Goal: Communication & Community: Answer question/provide support

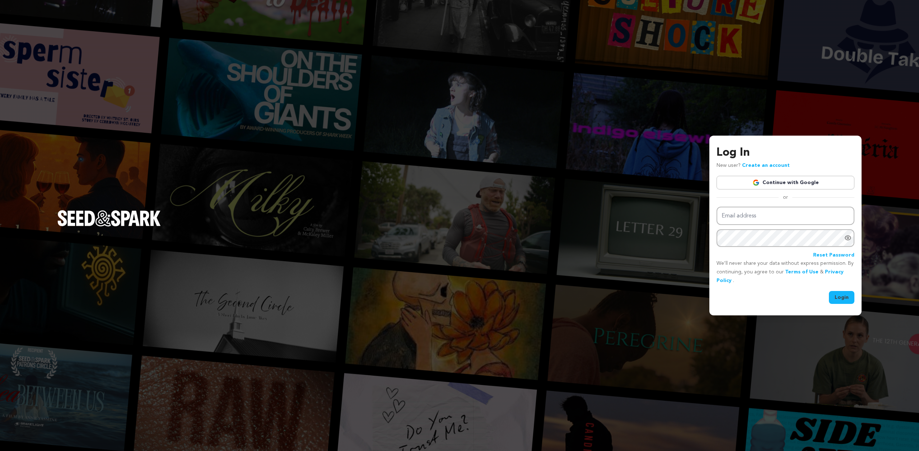
click at [823, 172] on div "Log In New user? Create an account Continue with Google or Email address Passwo…" at bounding box center [785, 224] width 138 height 160
click at [798, 182] on link "Continue with Google" at bounding box center [785, 183] width 138 height 14
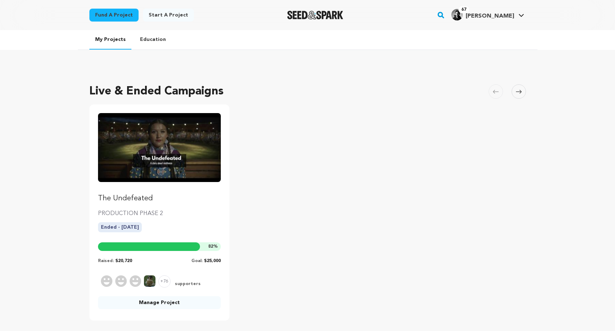
click at [150, 300] on link "Manage Project" at bounding box center [159, 302] width 123 height 13
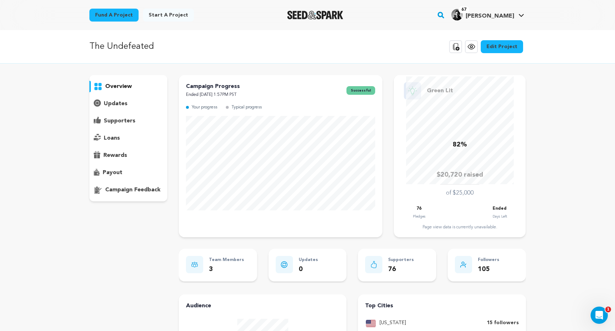
click at [113, 123] on p "supporters" at bounding box center [120, 121] width 32 height 9
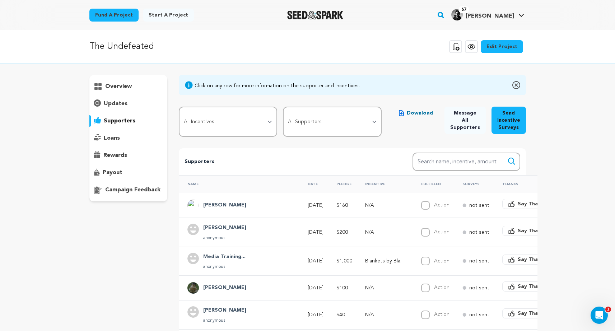
click at [425, 114] on span "Download" at bounding box center [420, 112] width 26 height 7
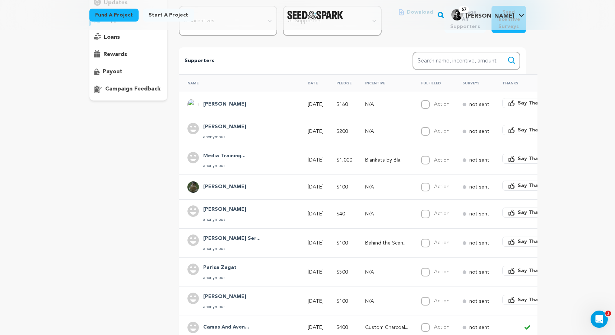
scroll to position [29, 0]
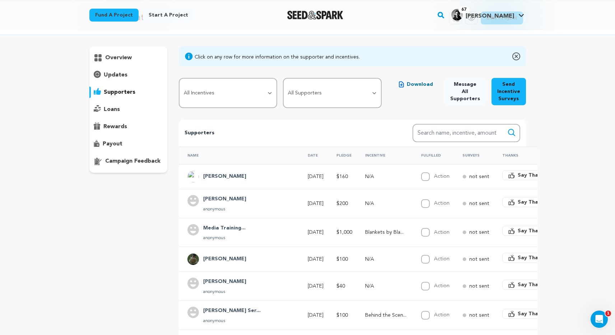
drag, startPoint x: 431, startPoint y: 142, endPoint x: 431, endPoint y: 138, distance: 4.7
click at [431, 141] on div "Supporters Search Search name, incentive, amount" at bounding box center [352, 133] width 347 height 27
click at [431, 138] on input "Search name, item" at bounding box center [466, 133] width 108 height 18
click at [507, 128] on button "Search" at bounding box center [511, 132] width 9 height 9
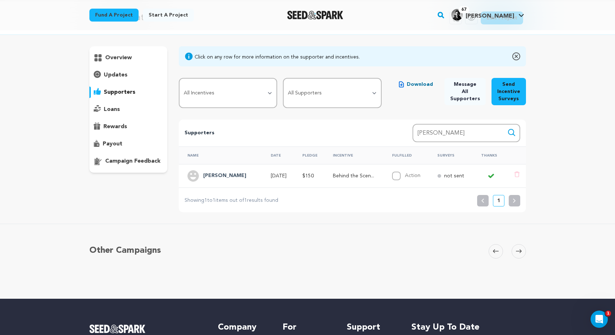
click at [352, 180] on td "Behind the Scen..." at bounding box center [353, 175] width 59 height 23
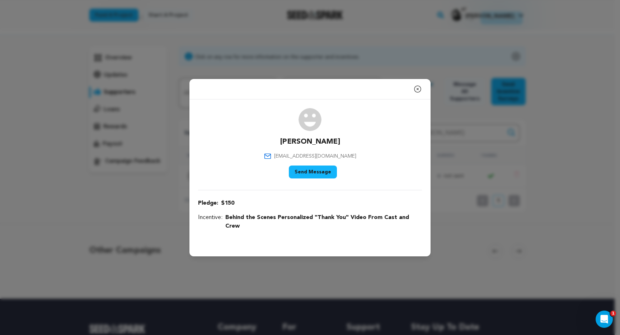
click at [420, 93] on icon "button" at bounding box center [417, 89] width 9 height 9
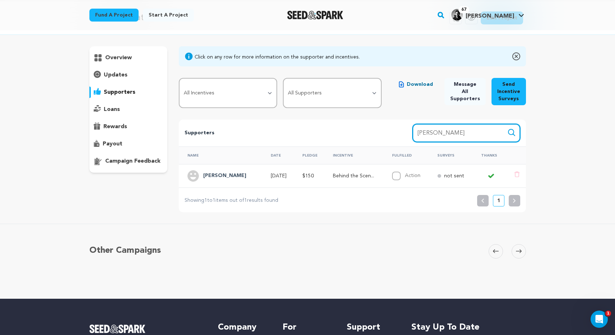
click at [449, 130] on input "kelly webster" at bounding box center [466, 133] width 108 height 18
type input "laura com"
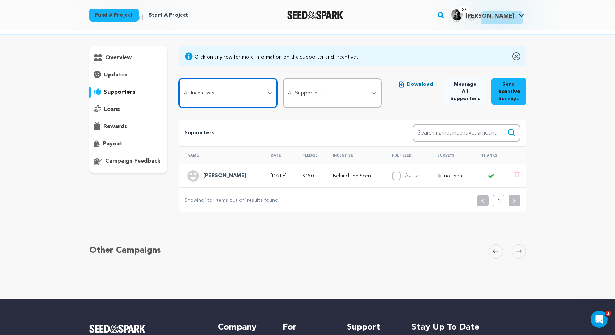
click at [260, 90] on select "All Incentives Regional Map of Indigenous Land (Postcard) Behind the Scenes Per…" at bounding box center [228, 93] width 98 height 30
select select "99844"
click at [179, 78] on select "All Incentives Regional Map of Indigenous Land (Postcard) Behind the Scenes Per…" at bounding box center [228, 93] width 98 height 30
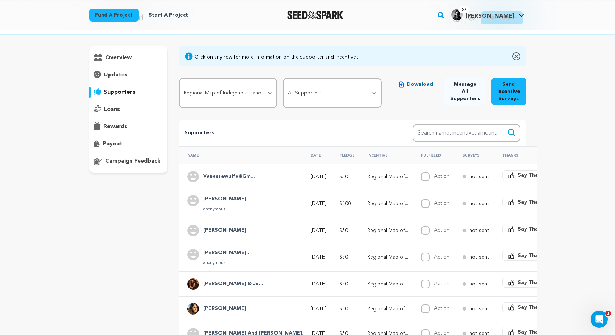
click at [503, 93] on button "Send Incentive Surveys" at bounding box center [508, 91] width 34 height 27
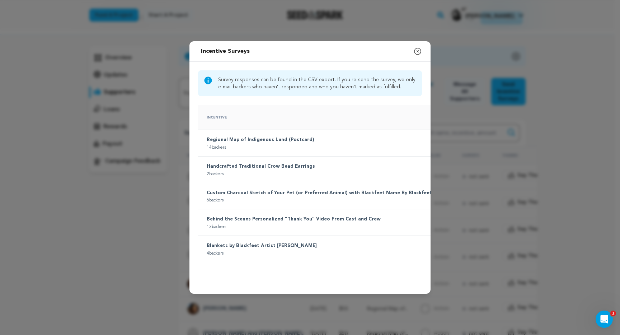
click at [280, 136] on p "Regional Map of Indigenous Land (Postcard)" at bounding box center [328, 140] width 242 height 9
click at [272, 145] on p "14 backers" at bounding box center [328, 148] width 242 height 6
click at [246, 145] on p "14 backers" at bounding box center [328, 148] width 242 height 6
click at [280, 130] on td "Regional Map of Indigenous Land (Postcard) 14 backers" at bounding box center [325, 143] width 254 height 27
click at [272, 136] on p "Regional Map of Indigenous Land (Postcard)" at bounding box center [328, 140] width 242 height 9
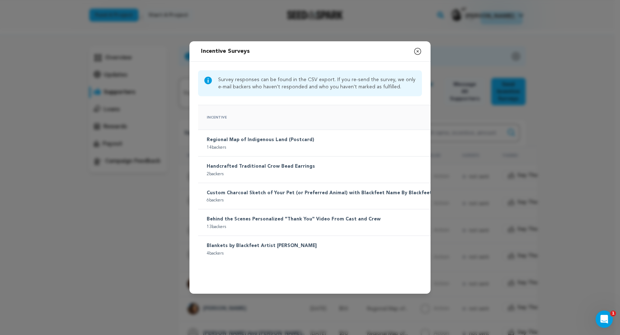
click at [413, 47] on icon "button" at bounding box center [417, 51] width 9 height 9
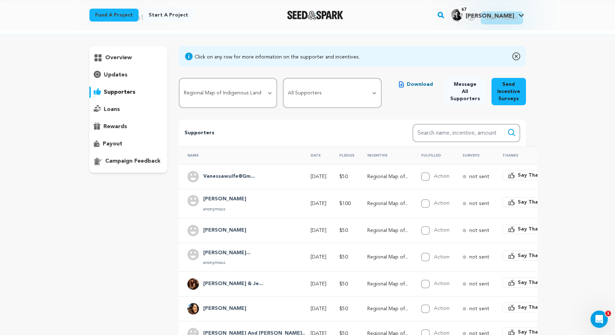
click at [523, 97] on button "Send Incentive Surveys" at bounding box center [508, 91] width 34 height 27
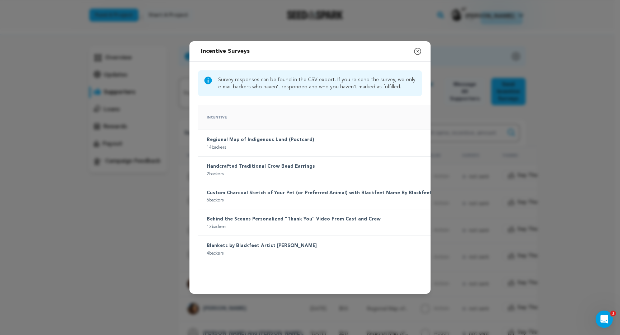
click at [348, 145] on p "14 backers" at bounding box center [328, 148] width 242 height 6
click at [249, 136] on p "Regional Map of Indigenous Land (Postcard)" at bounding box center [328, 140] width 242 height 9
click at [416, 49] on icon "button" at bounding box center [417, 51] width 6 height 6
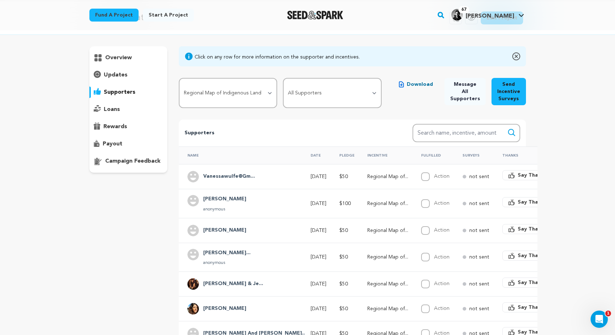
click at [517, 178] on span "Say Thanks" at bounding box center [531, 175] width 29 height 7
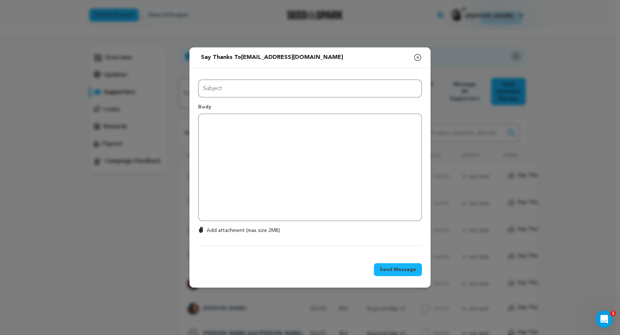
type input "Thanks for your support!"
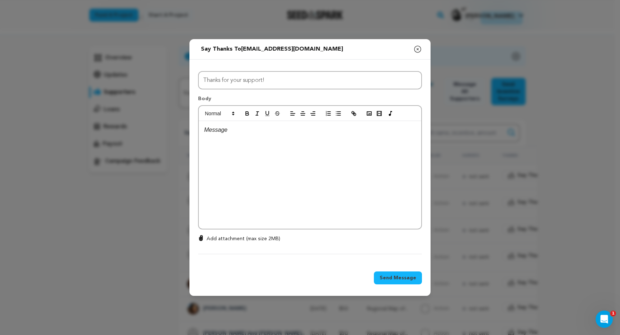
click at [329, 179] on div at bounding box center [310, 175] width 222 height 108
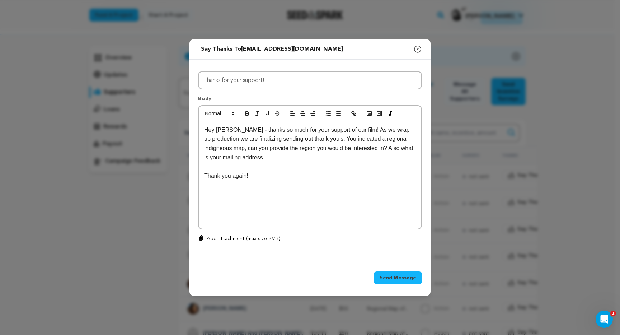
drag, startPoint x: 300, startPoint y: 188, endPoint x: 242, endPoint y: 127, distance: 84.3
click at [242, 127] on div "Hey Vanessa - thanks so much for your support of our film! As we wrap up produc…" at bounding box center [310, 175] width 222 height 108
copy div "thanks so much for your support of our film! As we wrap up production we are fi…"
click at [304, 193] on div "Hey Vanessa - thanks so much for your support of our film! As we wrap up produc…" at bounding box center [310, 175] width 222 height 108
click at [400, 279] on span "Send Message" at bounding box center [398, 277] width 37 height 7
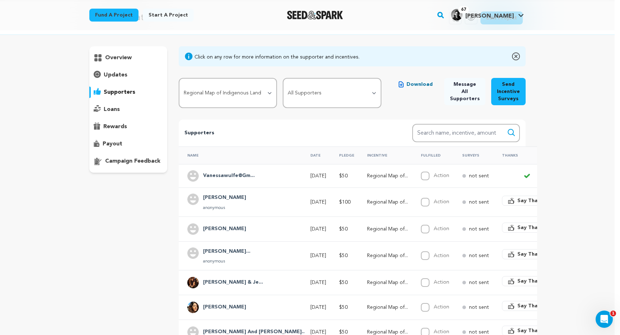
click at [367, 282] on p "Regional Map of..." at bounding box center [387, 282] width 41 height 7
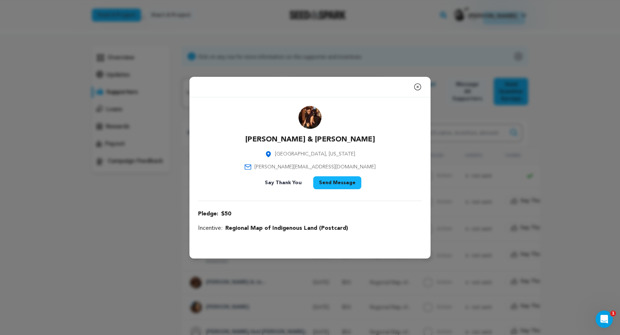
click at [419, 88] on icon "button" at bounding box center [417, 87] width 9 height 9
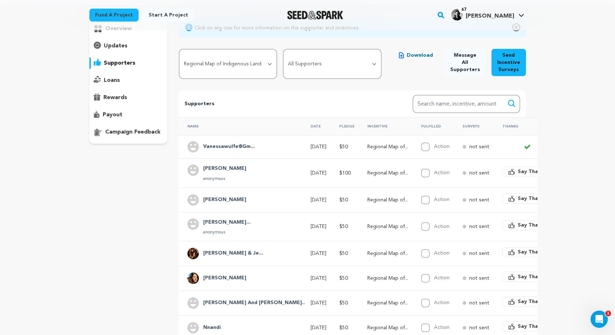
scroll to position [129, 0]
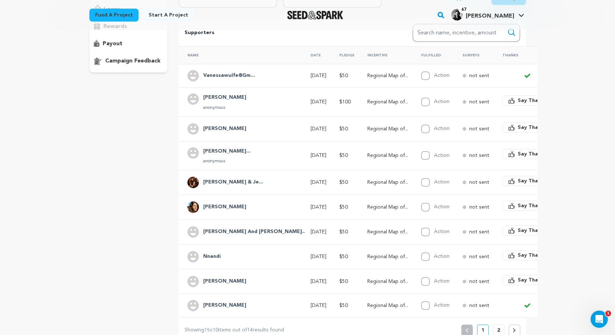
click at [367, 231] on p "Regional Map of..." at bounding box center [387, 231] width 41 height 7
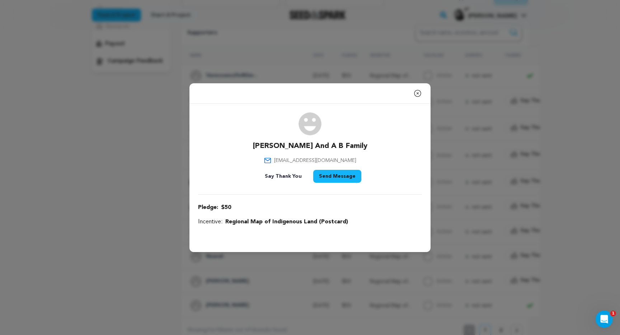
click at [413, 95] on icon "button" at bounding box center [417, 93] width 9 height 9
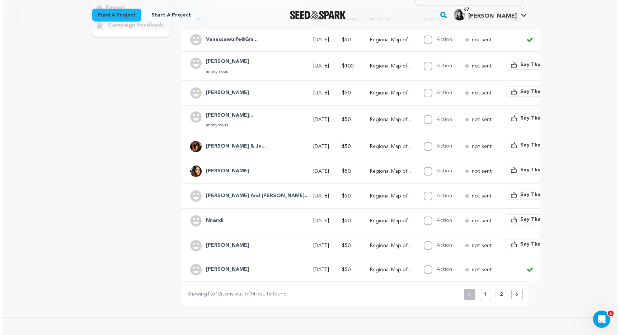
scroll to position [165, 0]
click at [517, 195] on span "Say Thanks" at bounding box center [531, 193] width 29 height 7
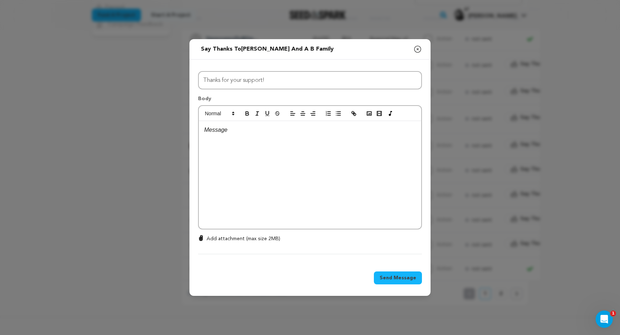
click at [320, 187] on div at bounding box center [310, 175] width 222 height 108
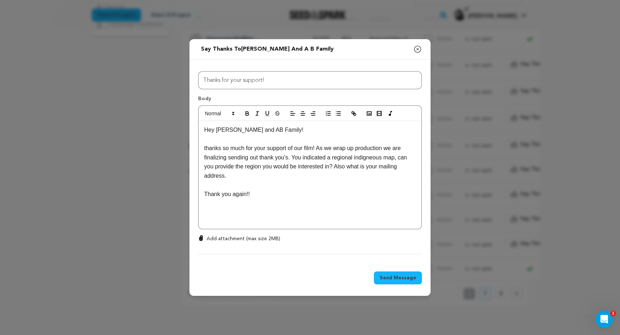
scroll to position [0, 0]
click at [209, 151] on p "thanks so much for your support of our film! As we wrap up production we are fi…" at bounding box center [310, 162] width 212 height 37
click at [397, 276] on span "Send Message" at bounding box center [398, 277] width 37 height 7
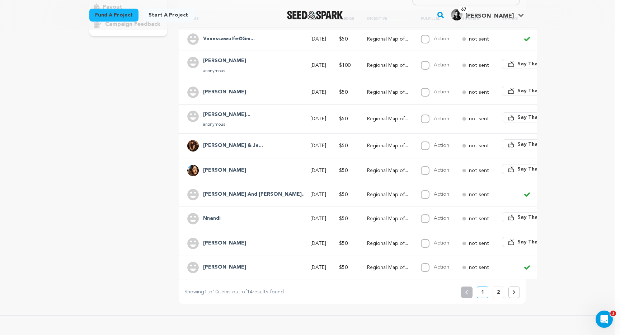
click at [497, 296] on p "2" at bounding box center [498, 292] width 3 height 7
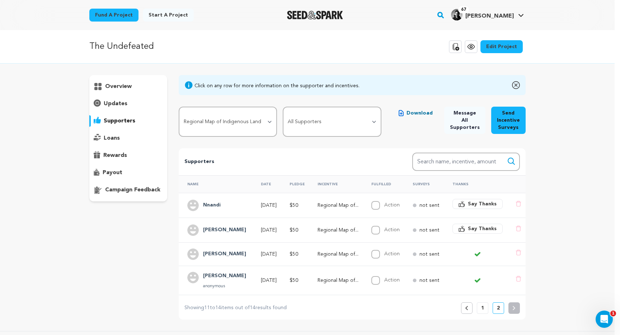
click at [321, 277] on td "Regional Map of..." at bounding box center [336, 280] width 54 height 29
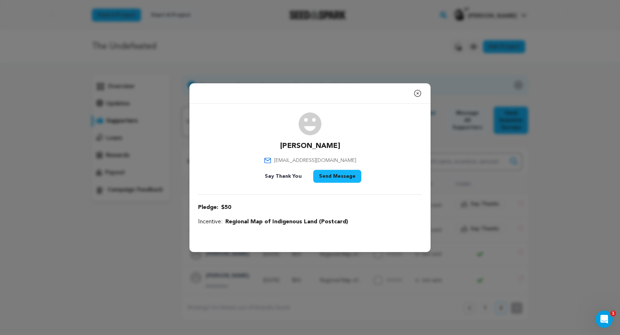
click at [418, 93] on icon "button" at bounding box center [417, 93] width 6 height 6
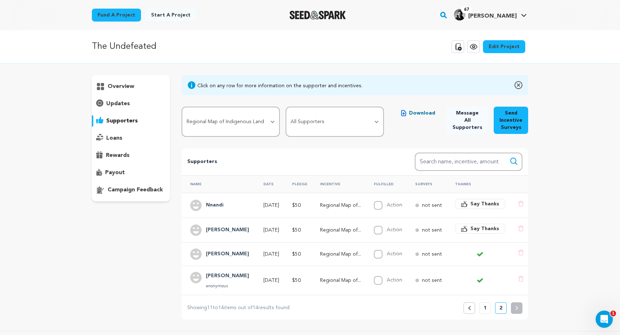
click at [324, 278] on td "Regional Map of..." at bounding box center [338, 280] width 54 height 29
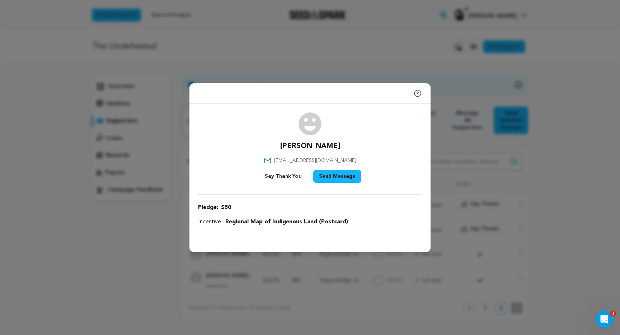
click at [409, 103] on div "Close modal" at bounding box center [309, 93] width 241 height 20
click at [412, 95] on div "Close modal" at bounding box center [309, 93] width 241 height 20
click at [414, 95] on icon "button" at bounding box center [417, 93] width 9 height 9
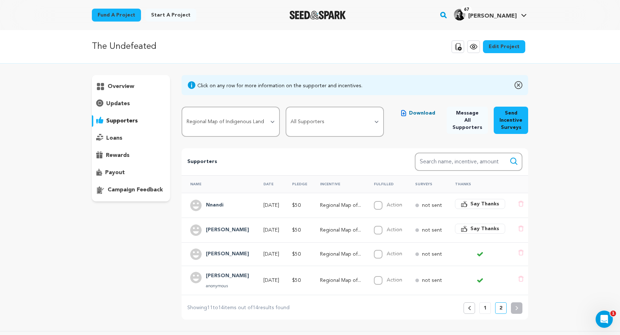
click at [215, 278] on h4 "Sabeth" at bounding box center [227, 276] width 43 height 9
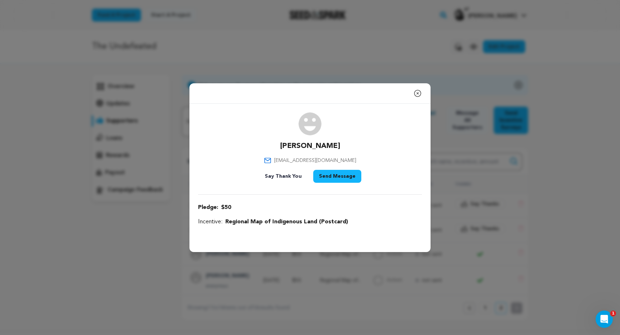
click at [419, 92] on icon "button" at bounding box center [417, 93] width 9 height 9
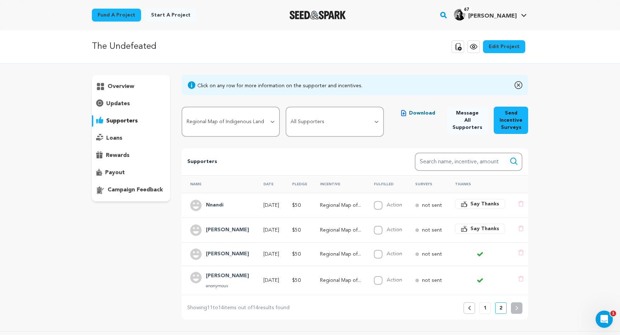
click at [341, 258] on td "Regional Map of..." at bounding box center [338, 253] width 54 height 23
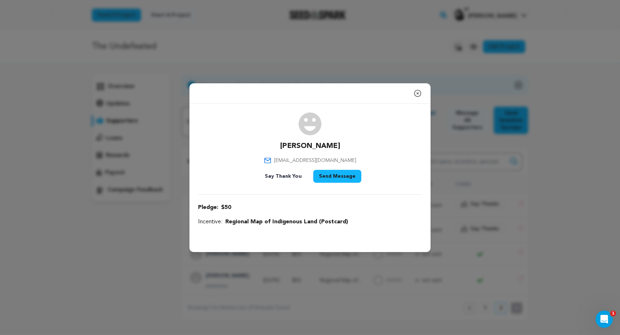
click at [413, 95] on icon "button" at bounding box center [417, 93] width 9 height 9
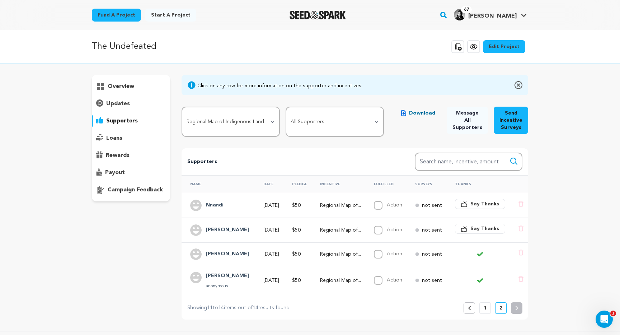
click at [282, 223] on td "Nov 15, 2024" at bounding box center [269, 229] width 29 height 25
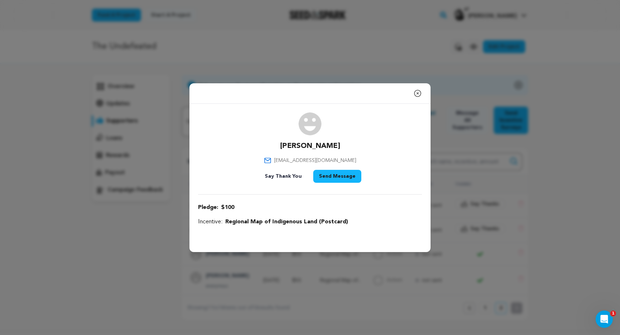
click at [418, 92] on icon "button" at bounding box center [417, 93] width 9 height 9
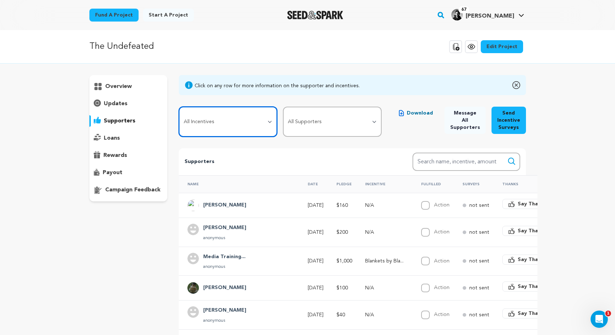
click at [268, 132] on select "All Incentives Regional Map of Indigenous Land (Postcard) Behind the Scenes Per…" at bounding box center [228, 122] width 98 height 30
click at [179, 107] on select "All Incentives Regional Map of Indigenous Land (Postcard) Behind the Scenes Per…" at bounding box center [228, 122] width 98 height 30
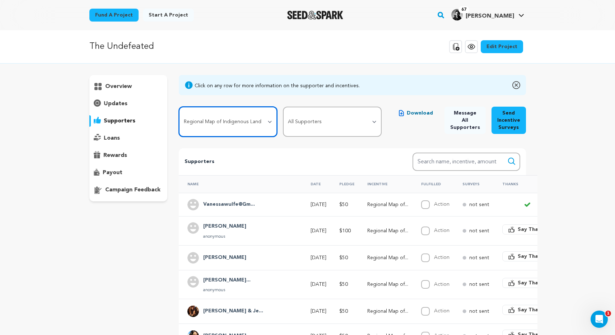
scroll to position [128, 0]
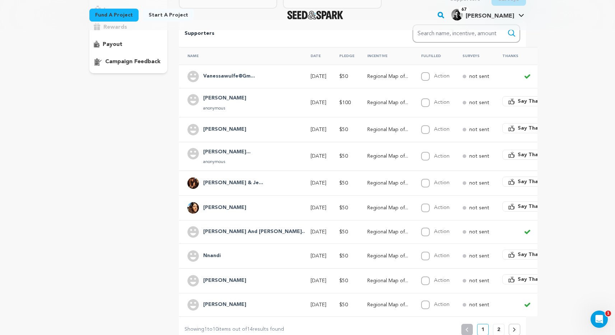
click at [310, 181] on p "Dec 20, 2024" at bounding box center [318, 182] width 16 height 7
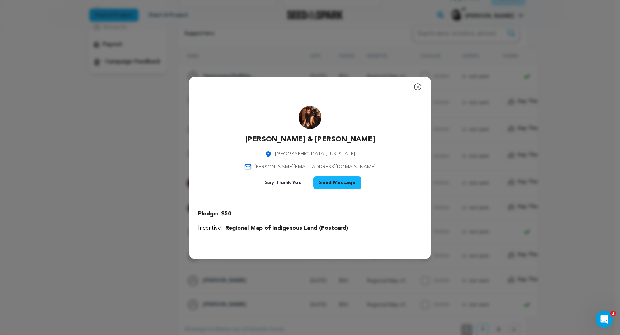
click at [420, 83] on icon "button" at bounding box center [417, 87] width 9 height 9
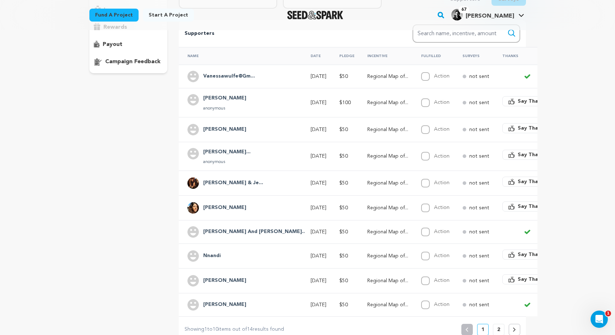
scroll to position [163, 0]
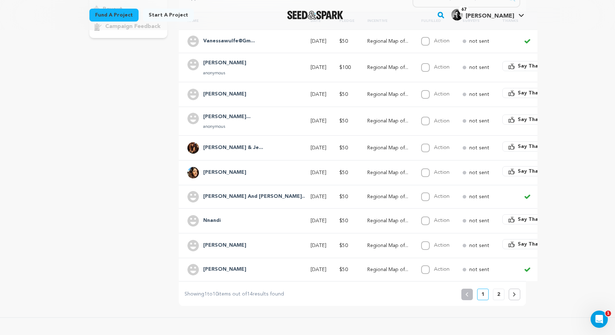
click at [516, 300] on button at bounding box center [514, 294] width 11 height 11
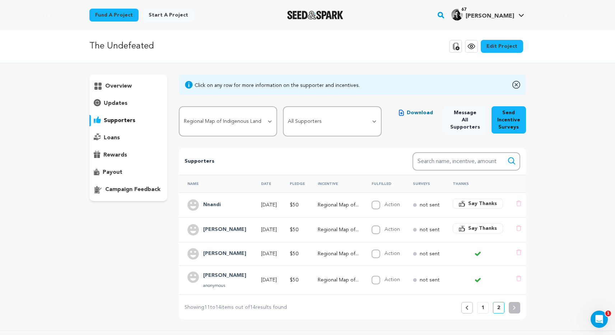
scroll to position [0, 0]
click at [214, 273] on h4 "Sabeth" at bounding box center [224, 276] width 43 height 9
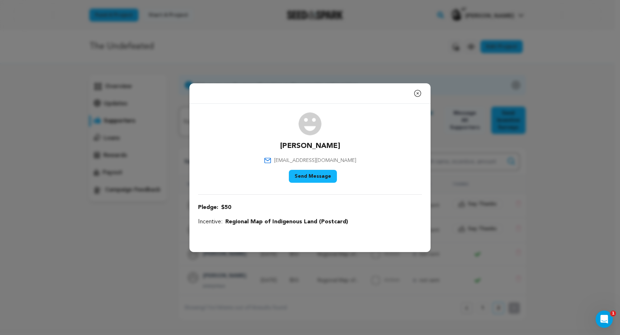
click at [420, 95] on icon "button" at bounding box center [417, 93] width 6 height 6
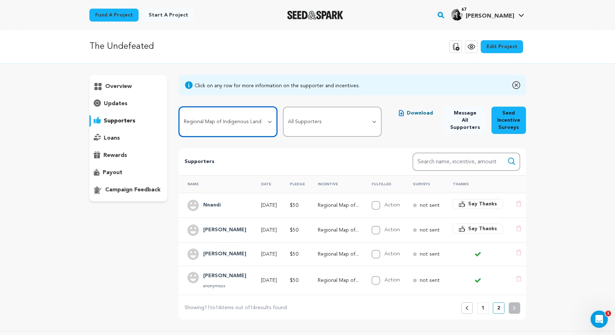
click at [256, 121] on select "All Incentives Regional Map of Indigenous Land (Postcard) Behind the Scenes Per…" at bounding box center [228, 122] width 98 height 30
select select "99869"
click at [179, 107] on select "All Incentives Regional Map of Indigenous Land (Postcard) Behind the Scenes Per…" at bounding box center [228, 122] width 98 height 30
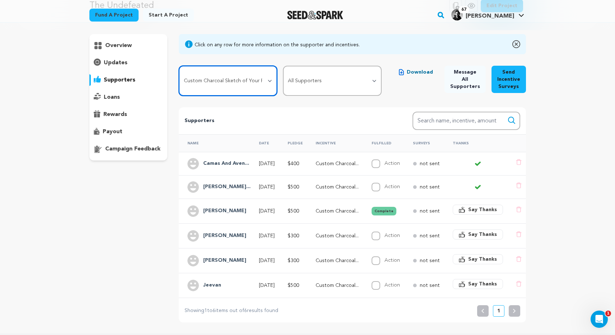
scroll to position [102, 0]
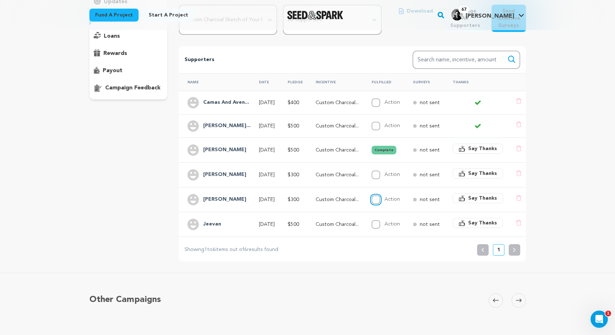
click at [380, 200] on input "Action" at bounding box center [375, 199] width 9 height 9
checkbox input "true"
click at [381, 182] on td "Action Complete" at bounding box center [383, 174] width 41 height 25
click at [380, 177] on input "Action" at bounding box center [375, 174] width 9 height 9
checkbox input "true"
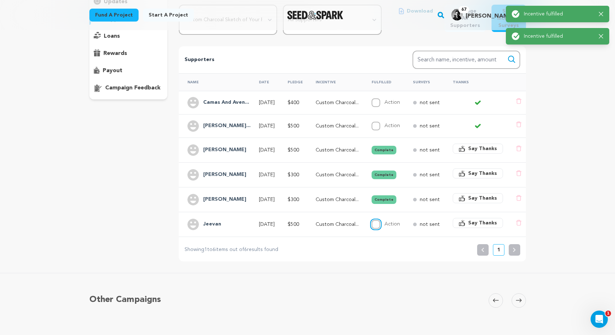
click at [380, 224] on input "Action" at bounding box center [375, 224] width 9 height 9
checkbox input "true"
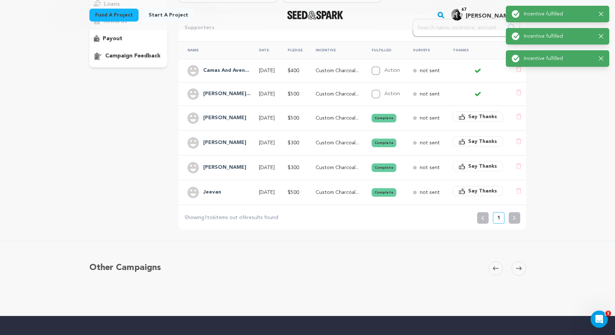
scroll to position [88, 0]
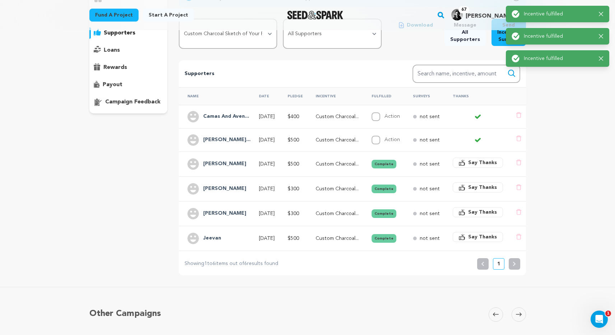
click at [238, 116] on h4 "Camas And Aven..." at bounding box center [226, 116] width 46 height 9
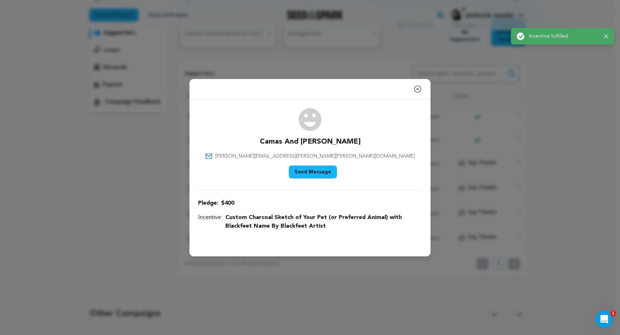
click at [323, 171] on button "Send Message" at bounding box center [313, 171] width 48 height 13
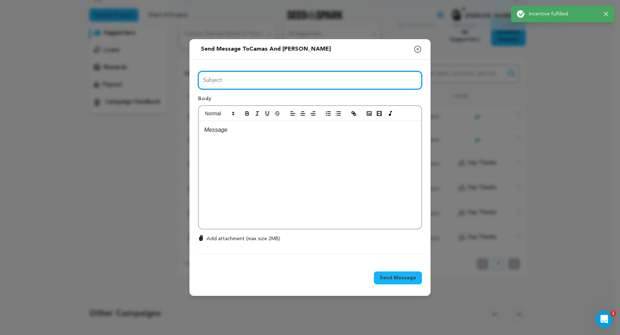
click at [246, 80] on input "Subject" at bounding box center [310, 80] width 224 height 18
type input "Charcoal Drawing"
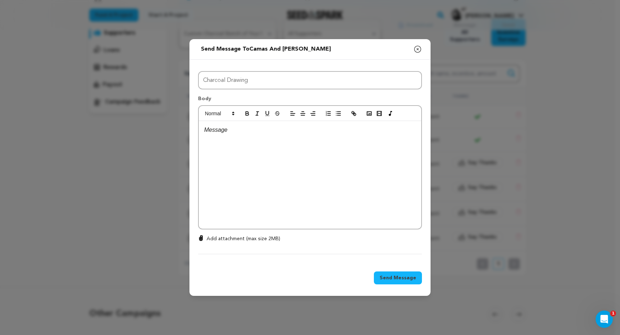
click at [228, 142] on div at bounding box center [310, 175] width 222 height 108
click at [417, 47] on icon "button" at bounding box center [417, 49] width 9 height 9
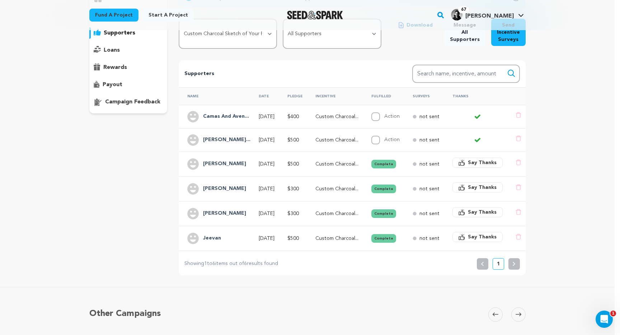
click at [240, 121] on div "Camas And Aven..." at bounding box center [226, 116] width 55 height 11
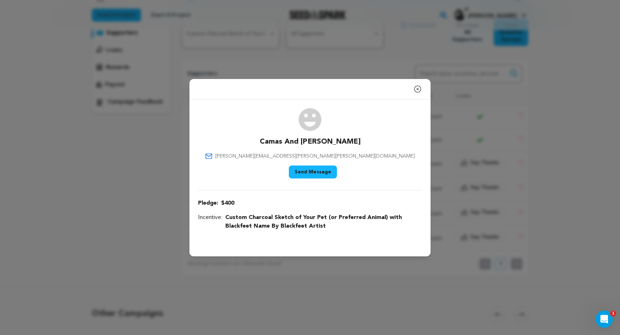
click at [418, 89] on icon "button" at bounding box center [417, 89] width 6 height 6
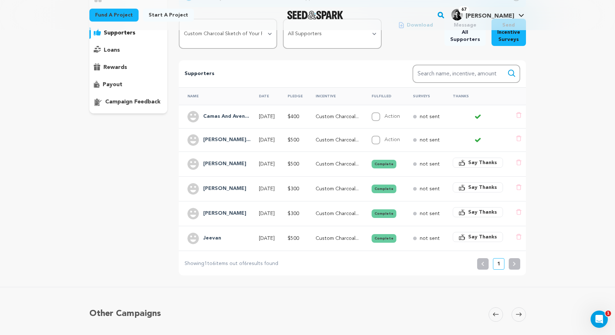
click at [241, 122] on div "Camas And Aven..." at bounding box center [226, 116] width 55 height 11
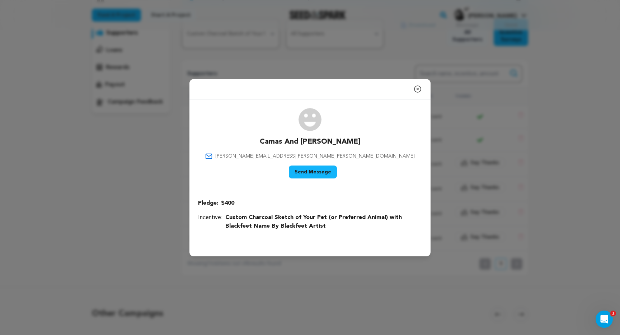
click at [299, 170] on button "Send Message" at bounding box center [313, 171] width 48 height 13
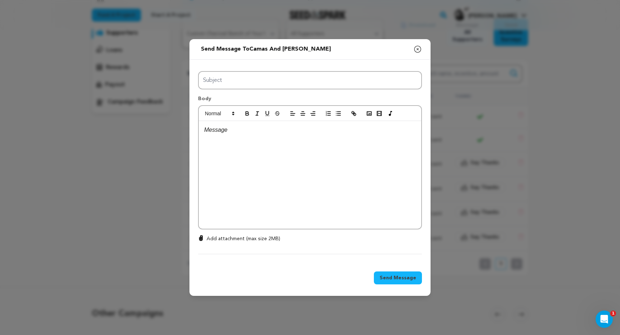
click at [280, 163] on div at bounding box center [310, 175] width 222 height 108
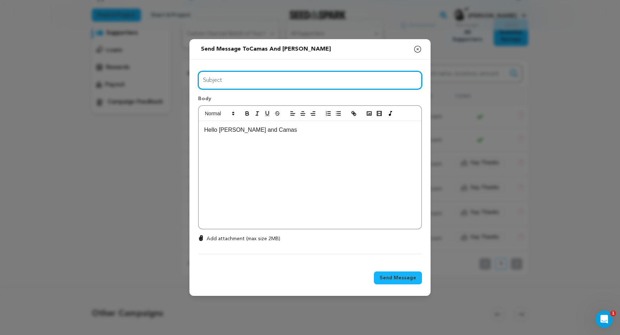
click at [227, 80] on input "Subject" at bounding box center [310, 80] width 224 height 18
type input "Charcoal Drawing"
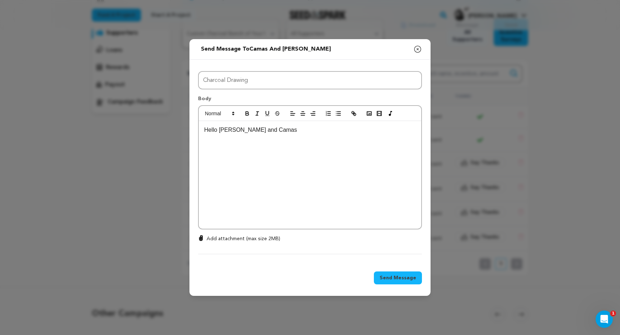
click at [292, 139] on div "Hello Michele and Camas" at bounding box center [310, 175] width 222 height 108
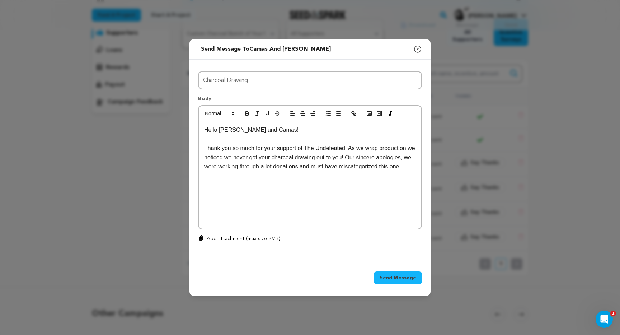
click at [334, 182] on p at bounding box center [310, 184] width 212 height 9
click at [320, 183] on p at bounding box center [310, 184] width 212 height 9
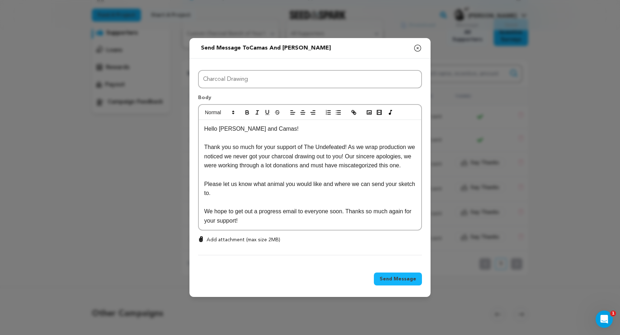
click at [397, 274] on button "Send Message" at bounding box center [398, 278] width 48 height 13
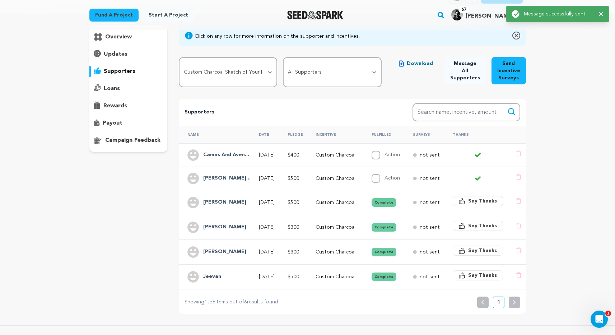
scroll to position [45, 0]
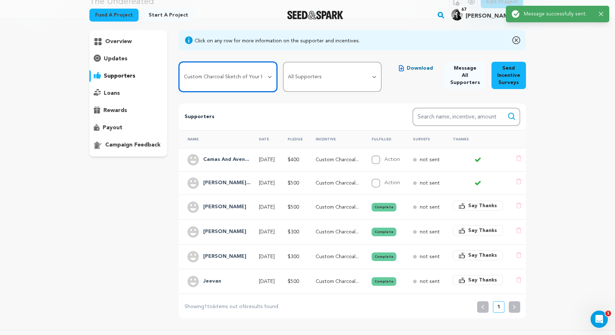
click at [257, 80] on select "All Incentives Regional Map of Indigenous Land (Postcard) Behind the Scenes Per…" at bounding box center [228, 77] width 98 height 30
select select "99892"
click at [179, 62] on select "All Incentives Regional Map of Indigenous Land (Postcard) Behind the Scenes Per…" at bounding box center [228, 77] width 98 height 30
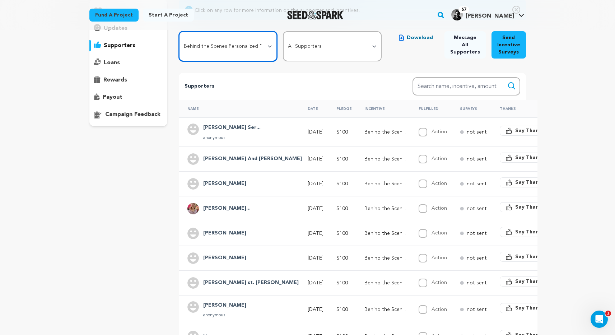
scroll to position [182, 0]
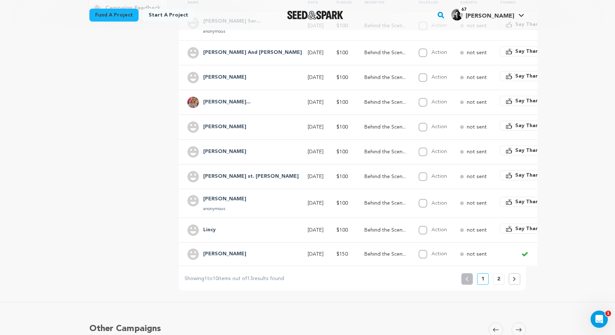
click at [502, 285] on button "2" at bounding box center [498, 278] width 11 height 11
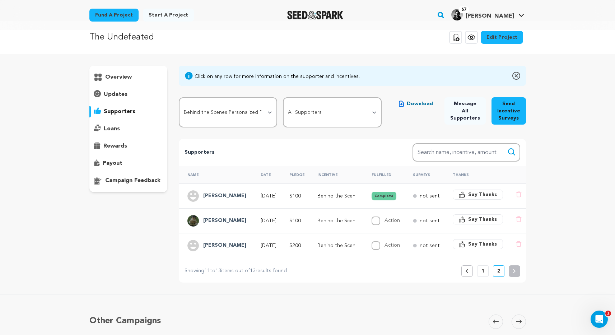
scroll to position [0, 0]
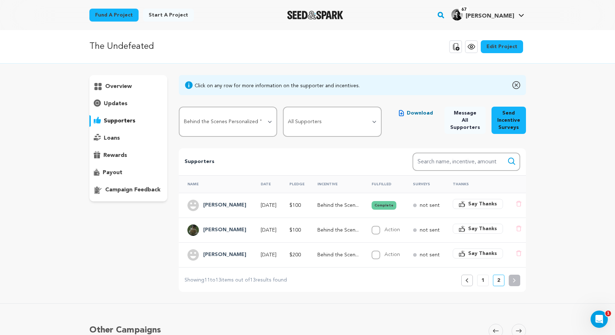
click at [479, 280] on button "1" at bounding box center [482, 280] width 11 height 11
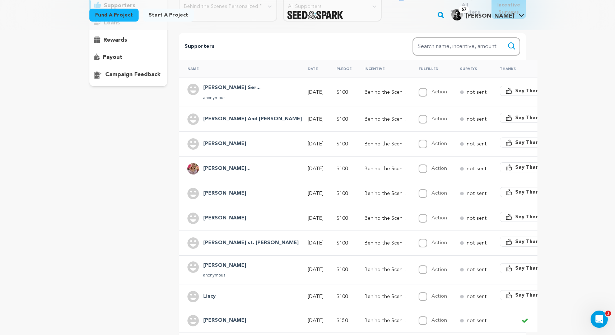
scroll to position [144, 0]
